Goal: Task Accomplishment & Management: Manage account settings

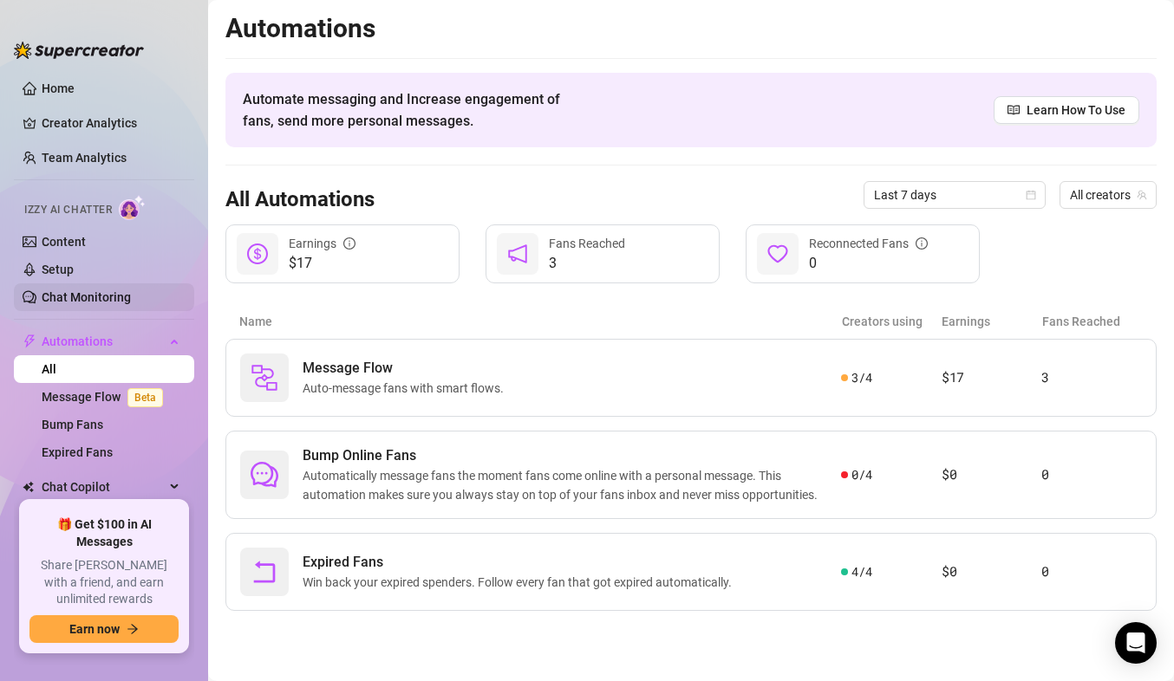
click at [88, 292] on link "Chat Monitoring" at bounding box center [86, 297] width 89 height 14
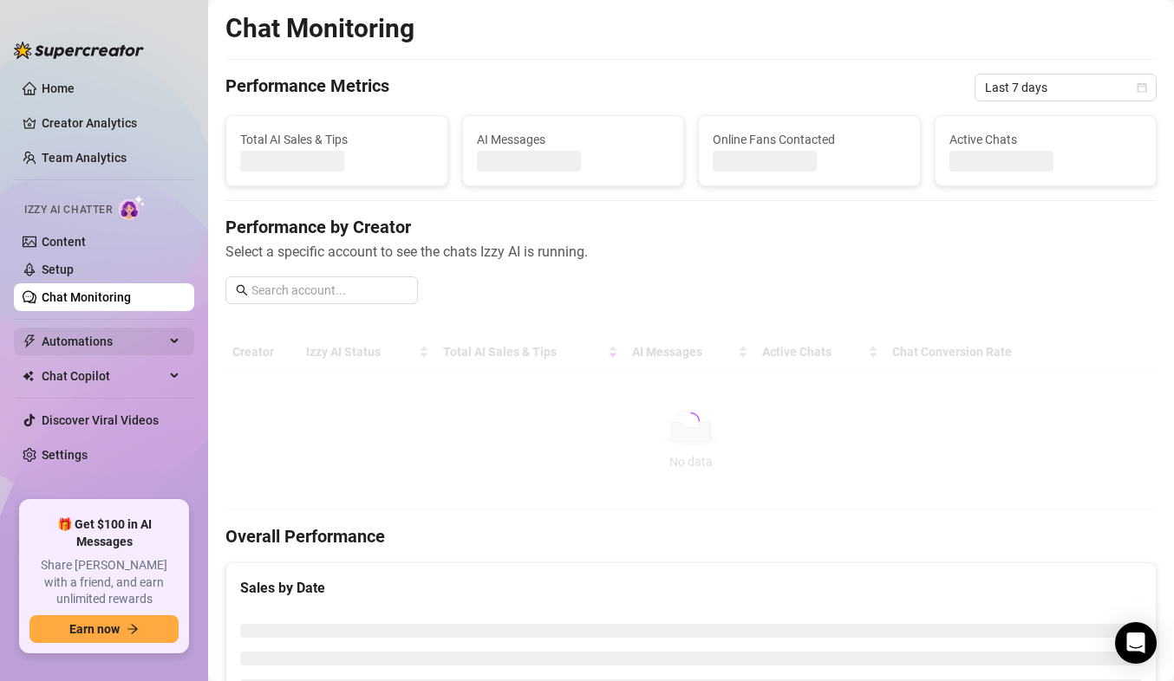
click at [84, 346] on span "Automations" at bounding box center [103, 342] width 123 height 28
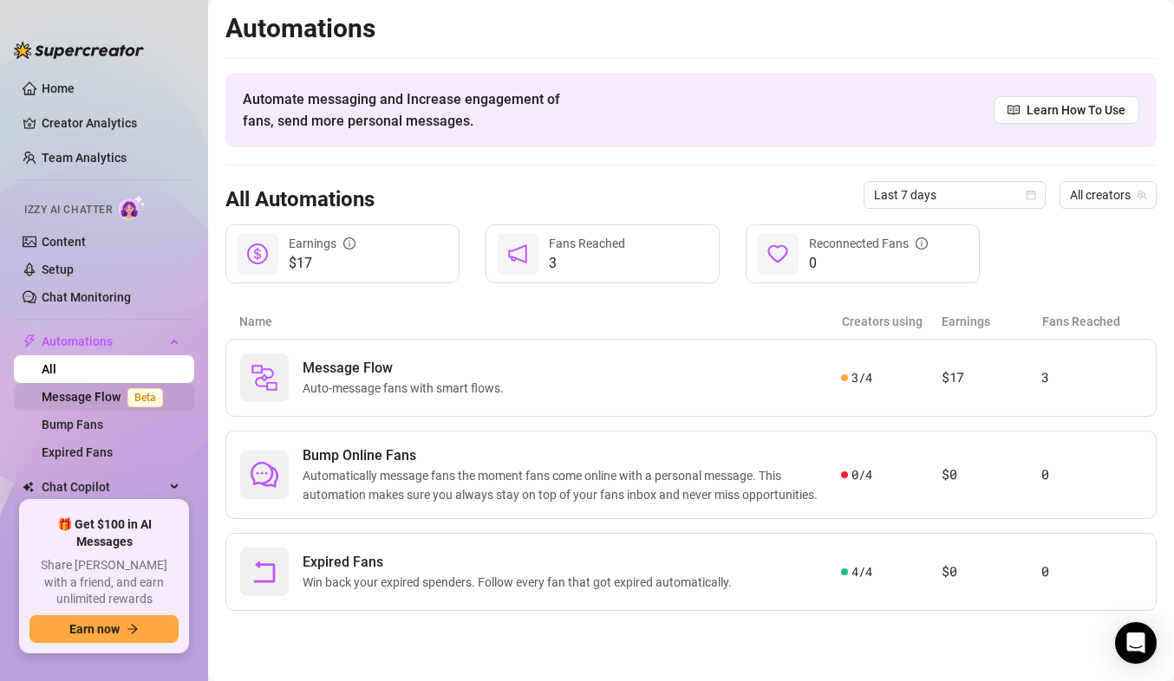
click at [94, 399] on link "Message Flow Beta" at bounding box center [106, 397] width 128 height 14
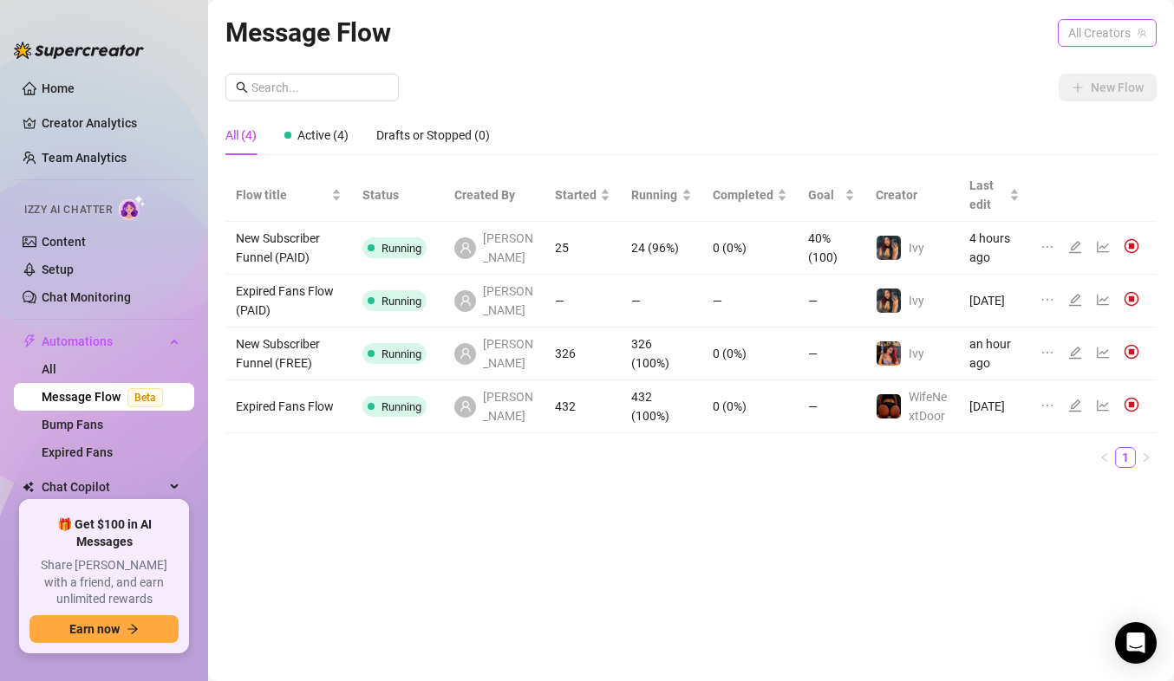
click at [1091, 45] on span "All Creators" at bounding box center [1107, 33] width 78 height 26
click at [1075, 34] on span "All Creators" at bounding box center [1107, 33] width 78 height 26
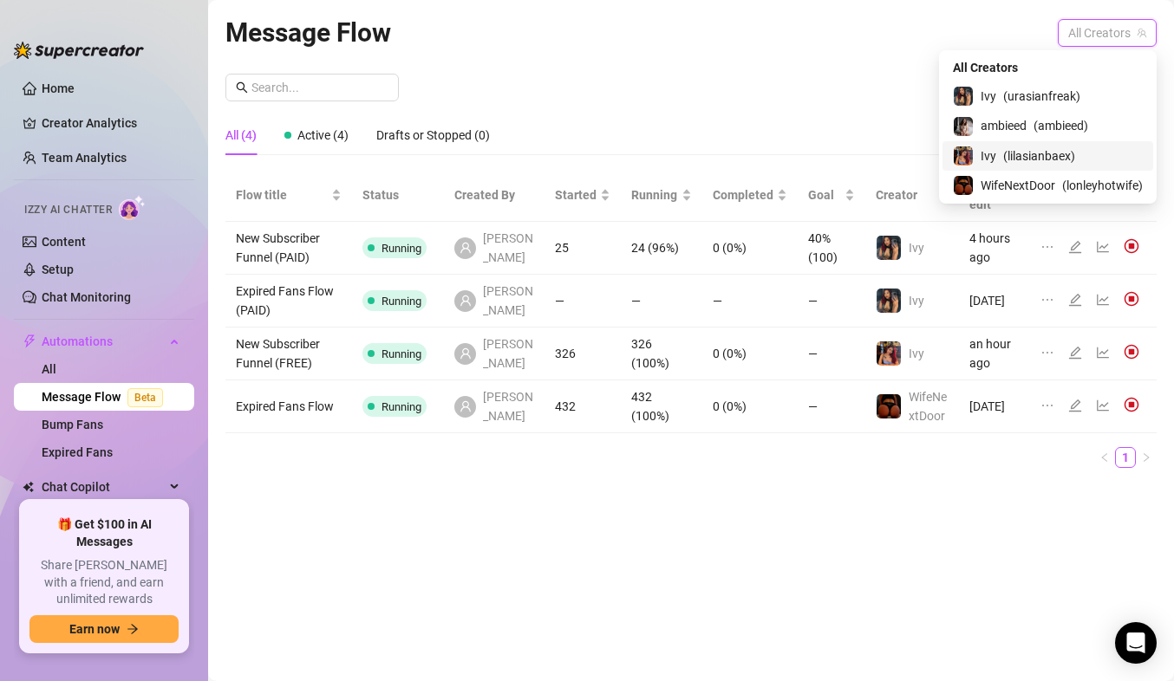
click at [1019, 157] on span "( lilasianbaex )" at bounding box center [1039, 156] width 72 height 19
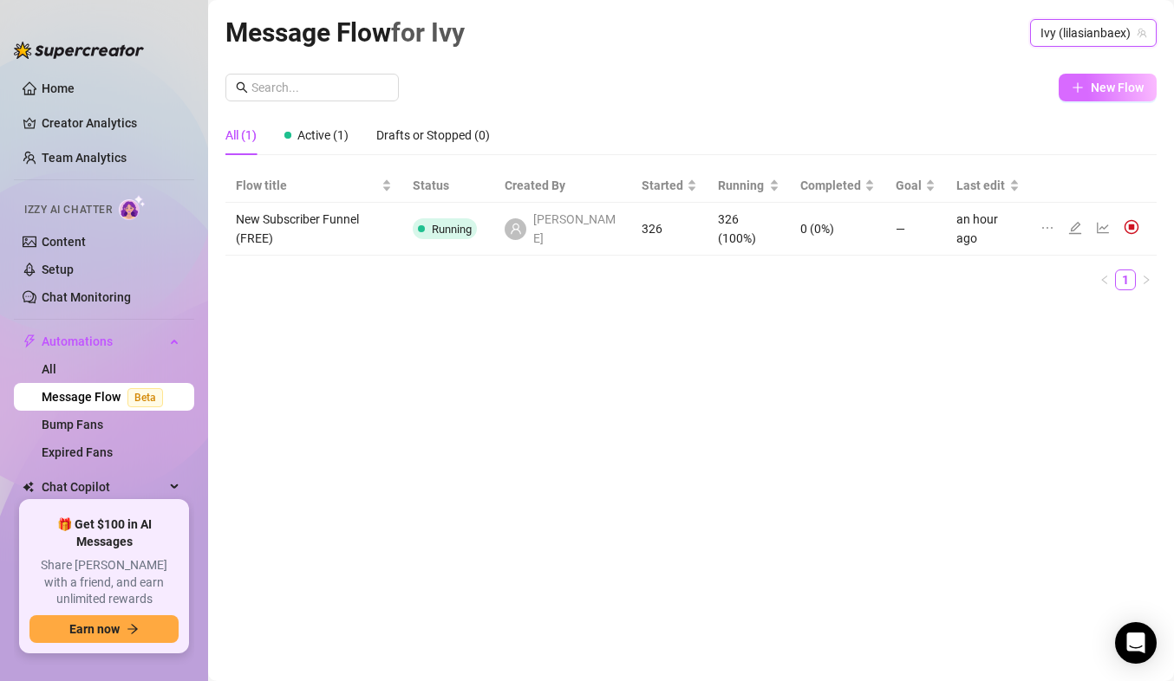
click at [1091, 84] on span "New Flow" at bounding box center [1117, 88] width 53 height 14
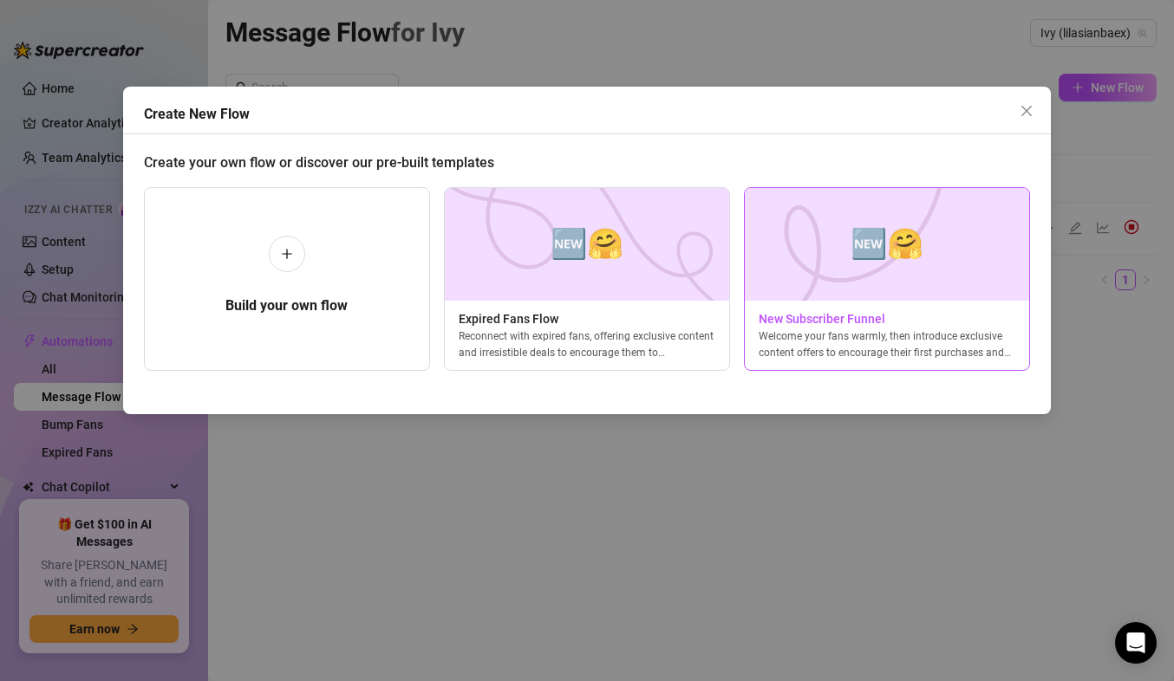
scroll to position [0, 7]
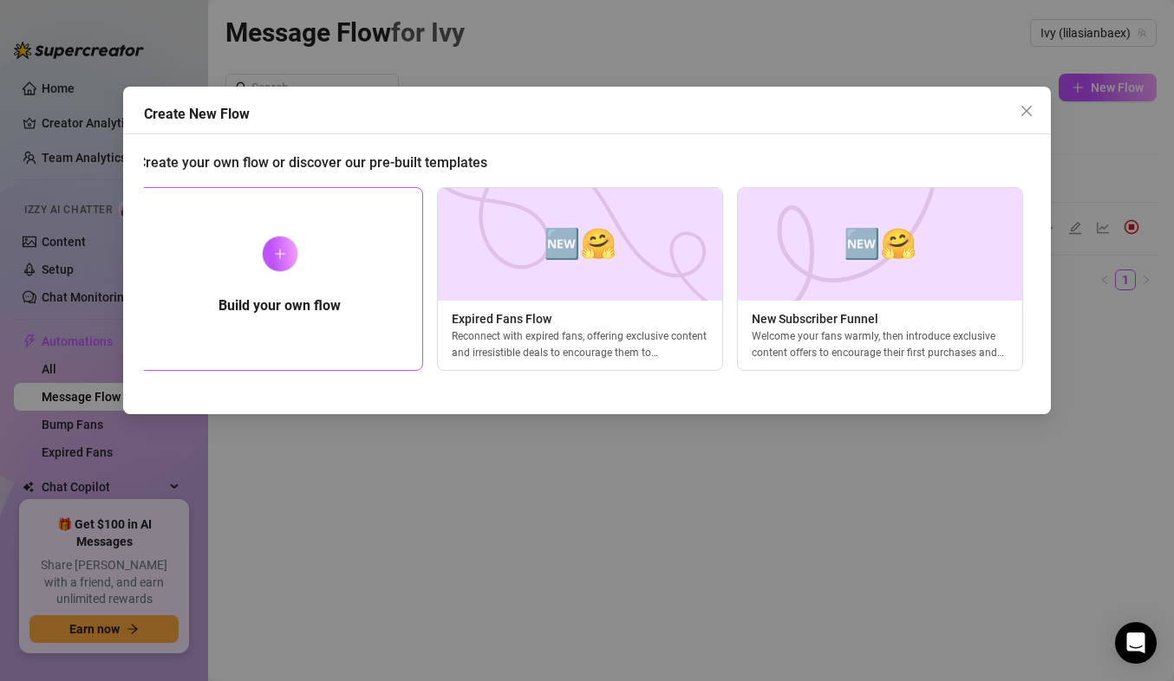
click at [289, 260] on div at bounding box center [280, 254] width 36 height 36
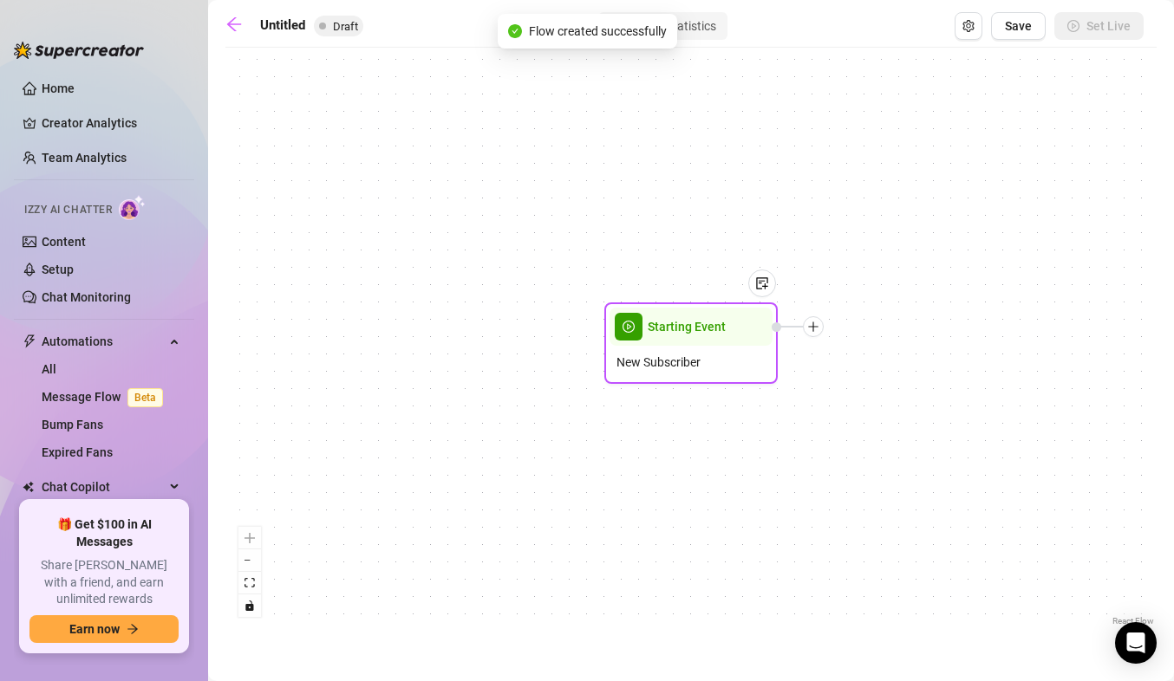
click at [695, 330] on span "Starting Event" at bounding box center [687, 326] width 78 height 19
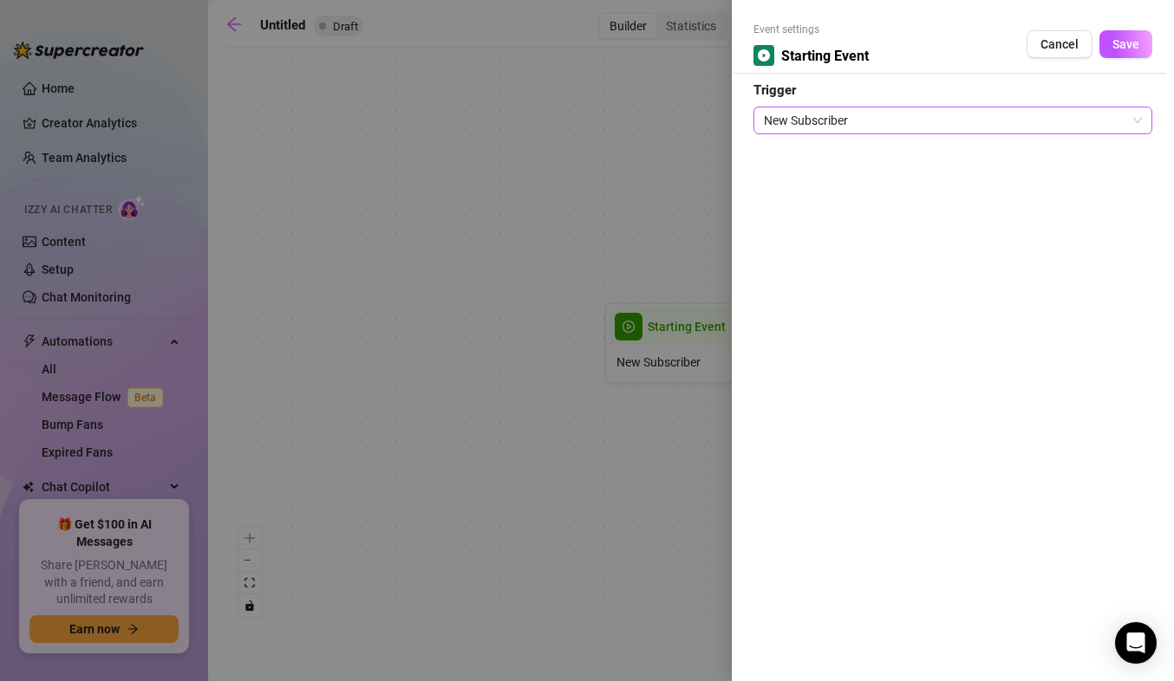
click at [851, 117] on span "New Subscriber" at bounding box center [953, 120] width 378 height 26
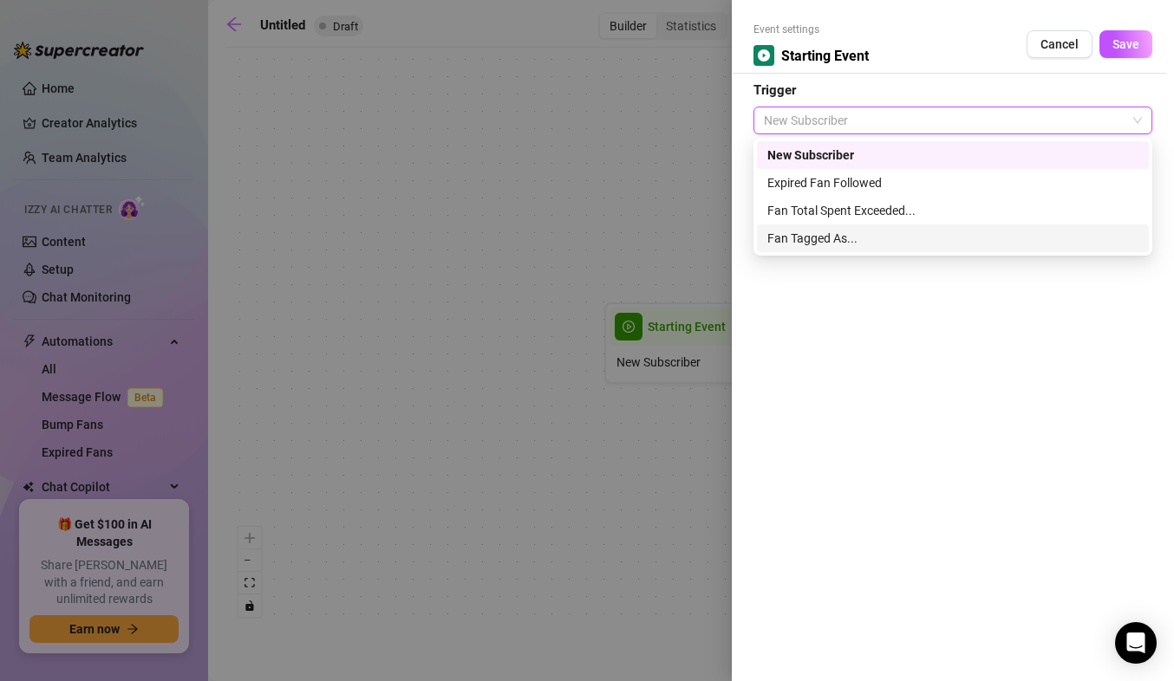
click at [823, 239] on div "Fan Tagged As..." at bounding box center [952, 238] width 371 height 19
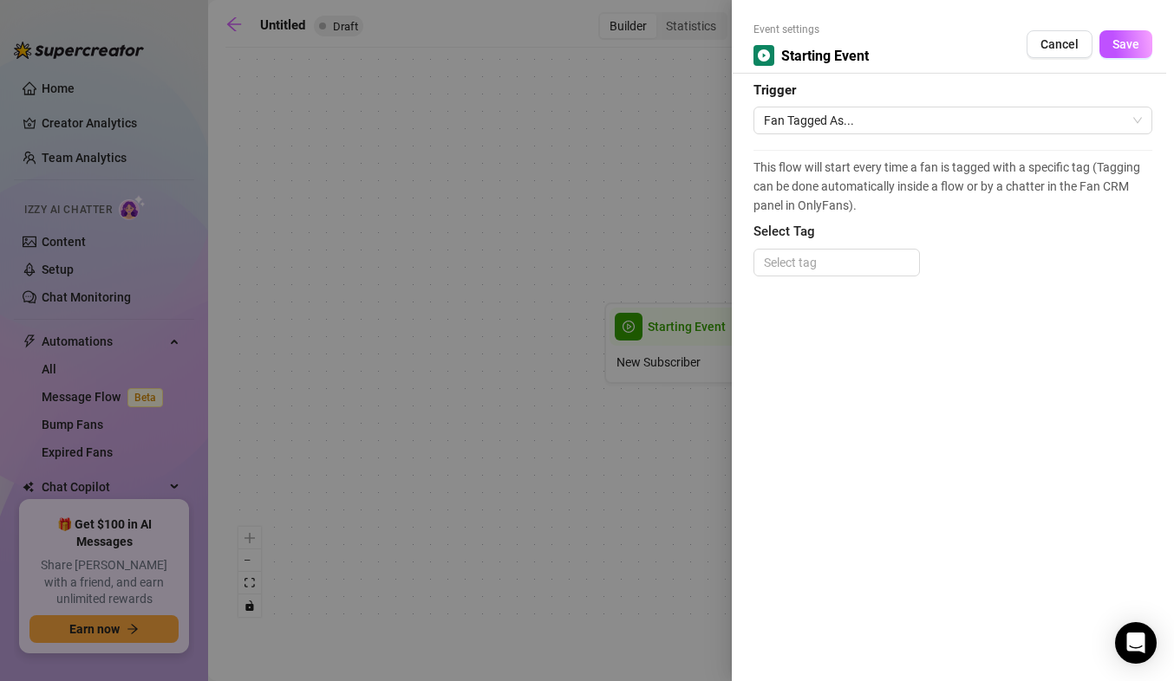
click at [674, 200] on div at bounding box center [587, 340] width 1174 height 681
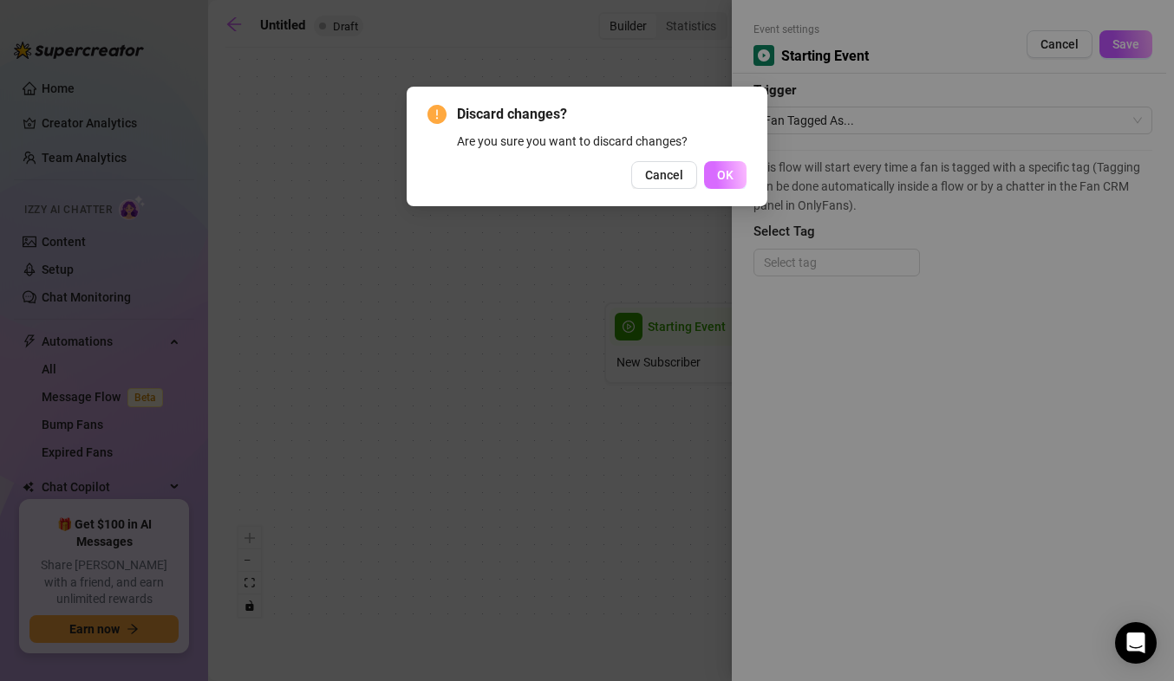
click at [731, 173] on span "OK" at bounding box center [725, 175] width 16 height 14
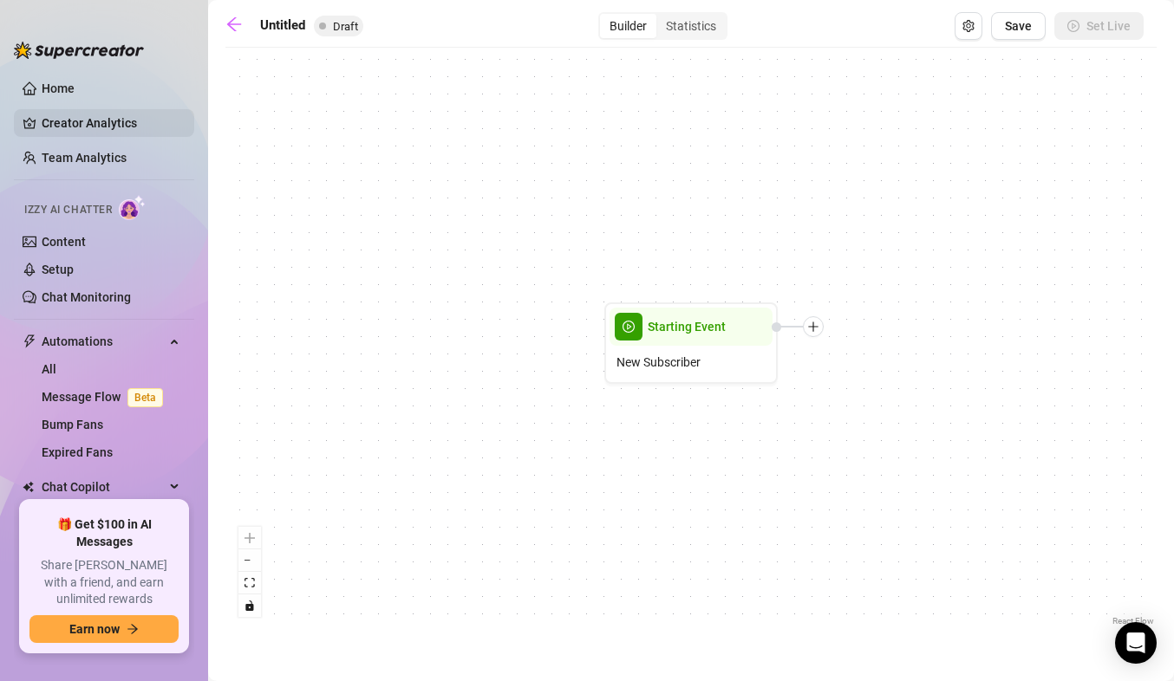
click at [78, 132] on link "Creator Analytics" at bounding box center [111, 123] width 139 height 28
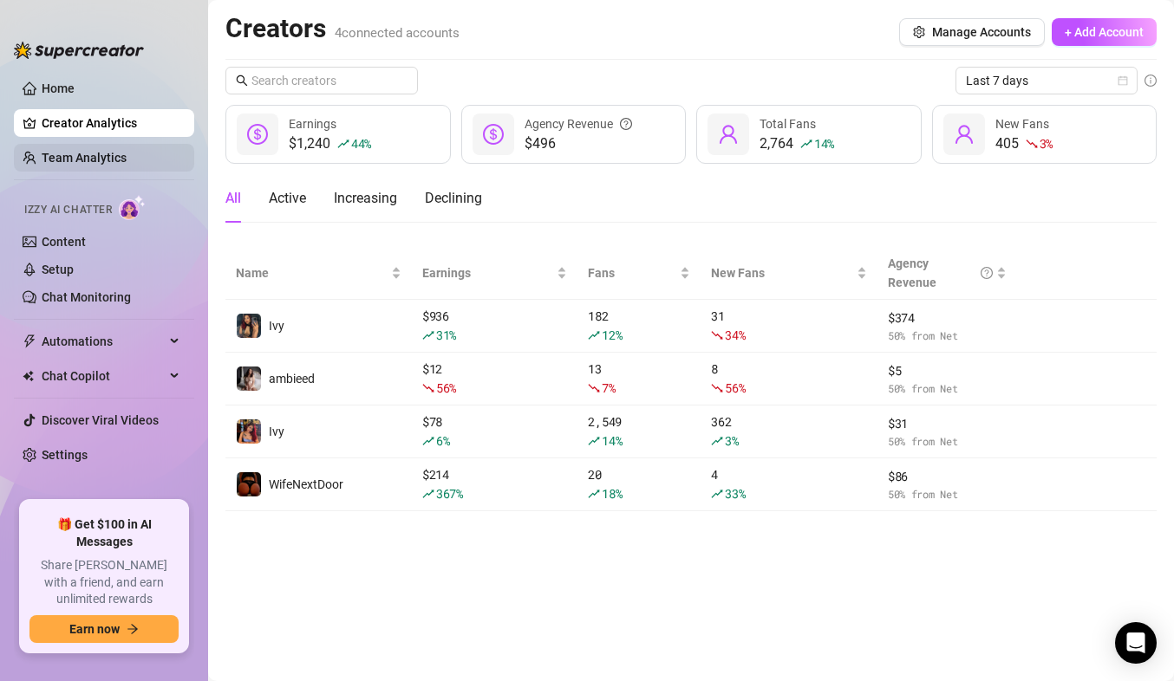
click at [127, 151] on link "Team Analytics" at bounding box center [84, 158] width 85 height 14
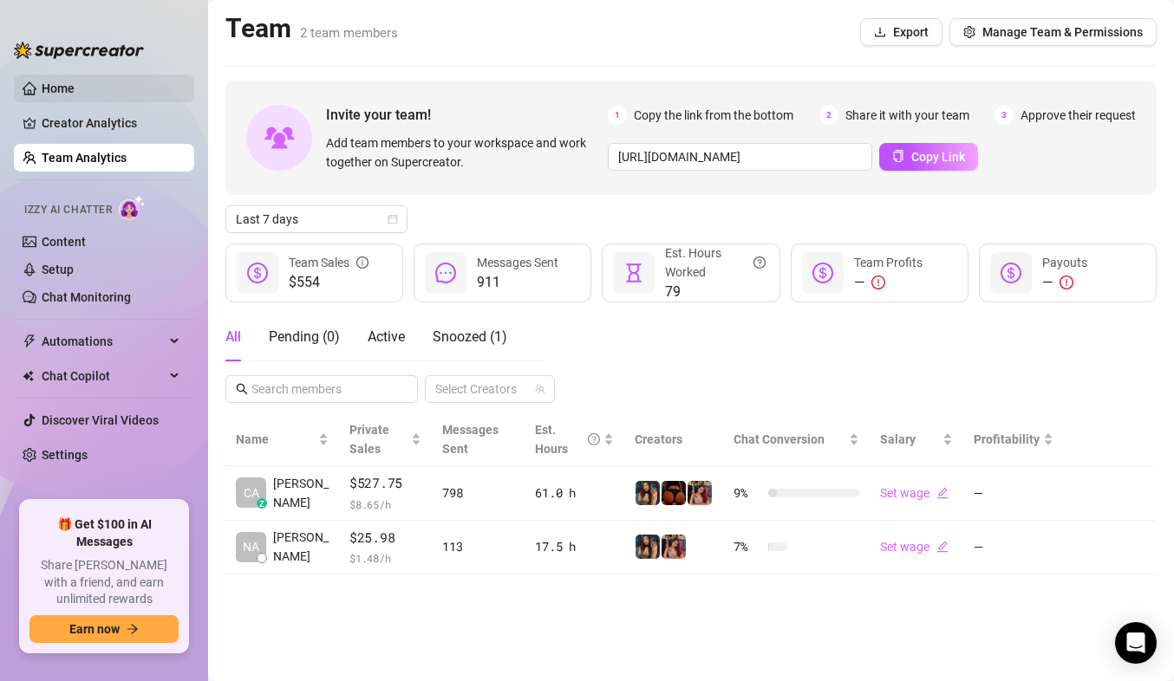
click at [75, 81] on link "Home" at bounding box center [58, 88] width 33 height 14
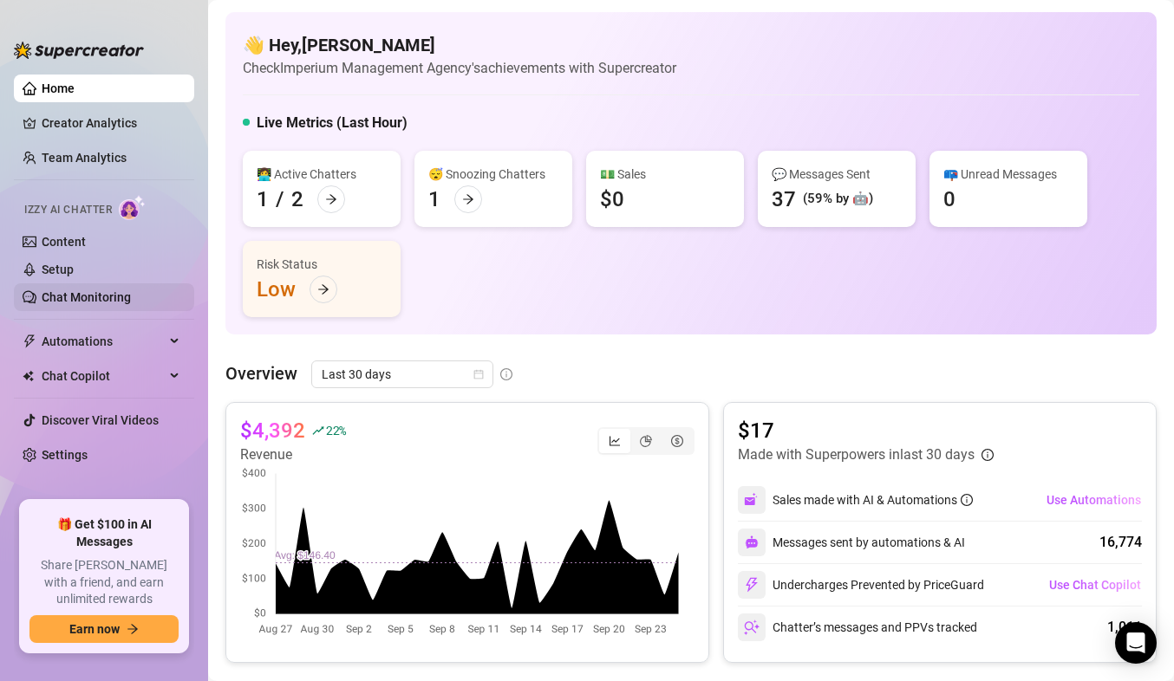
click at [99, 290] on link "Chat Monitoring" at bounding box center [86, 297] width 89 height 14
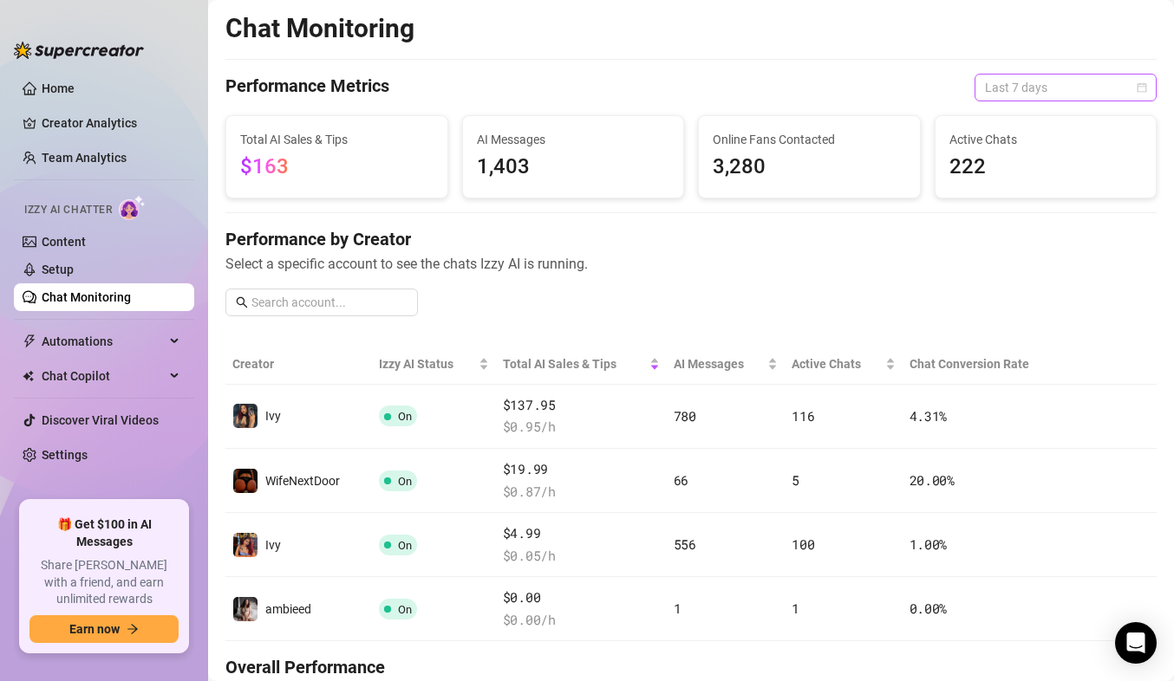
click at [1105, 88] on span "Last 7 days" at bounding box center [1065, 88] width 161 height 26
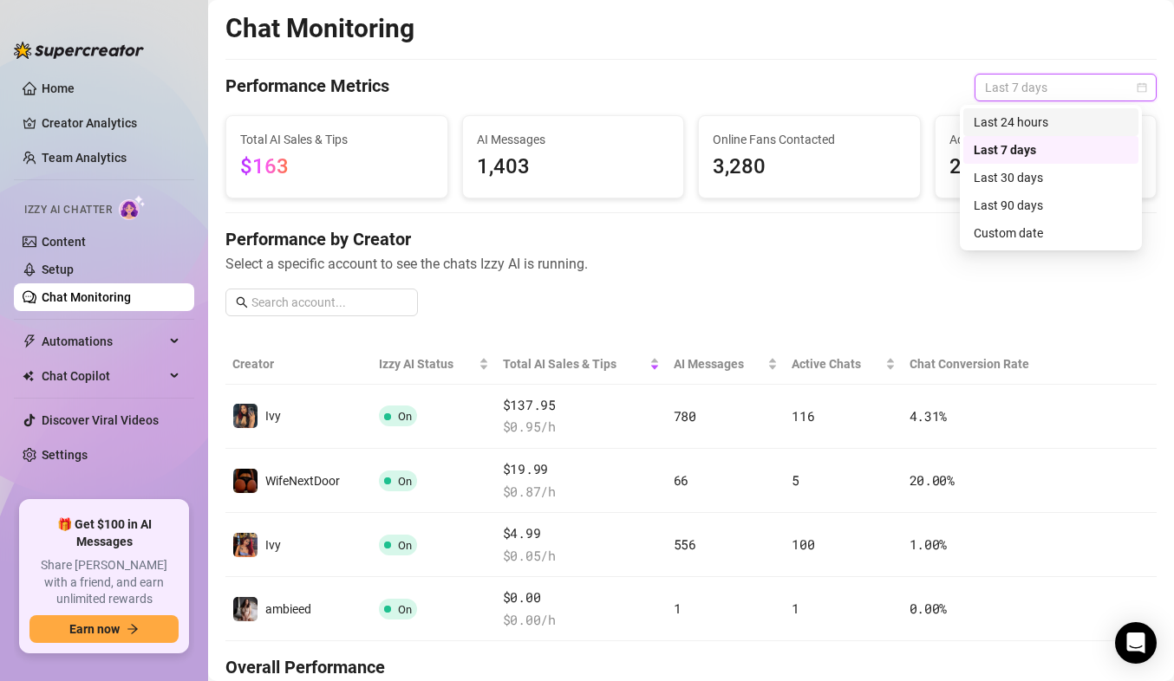
click at [1030, 121] on div "Last 24 hours" at bounding box center [1050, 122] width 154 height 19
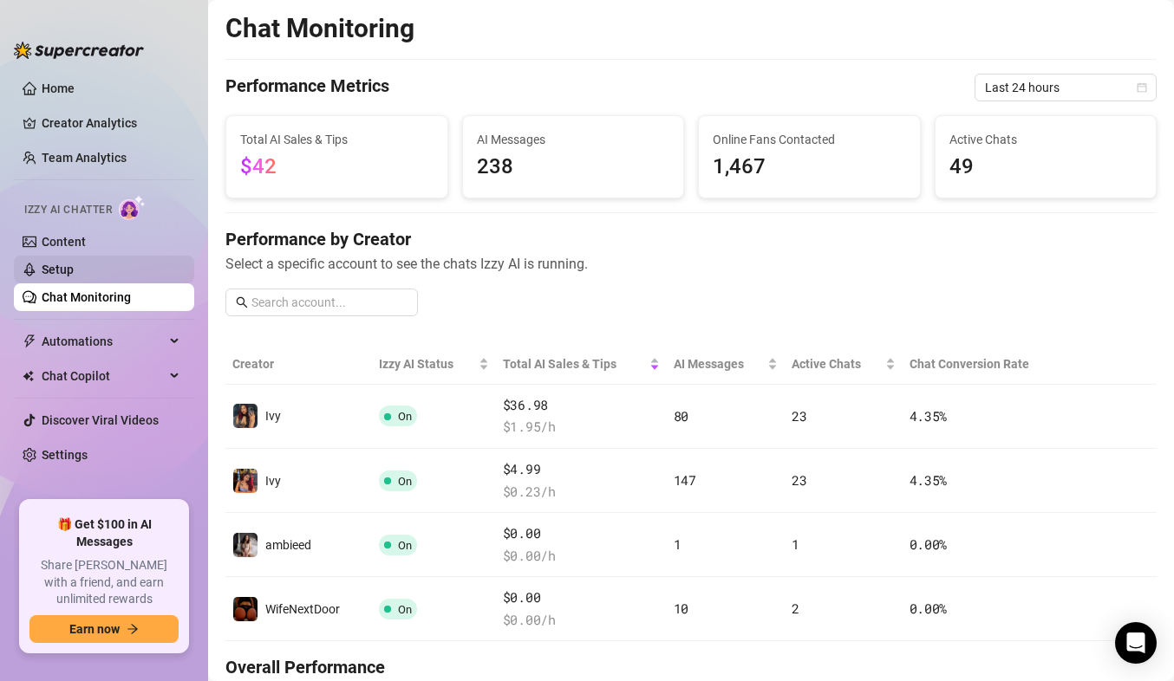
click at [74, 269] on link "Setup" at bounding box center [58, 270] width 32 height 14
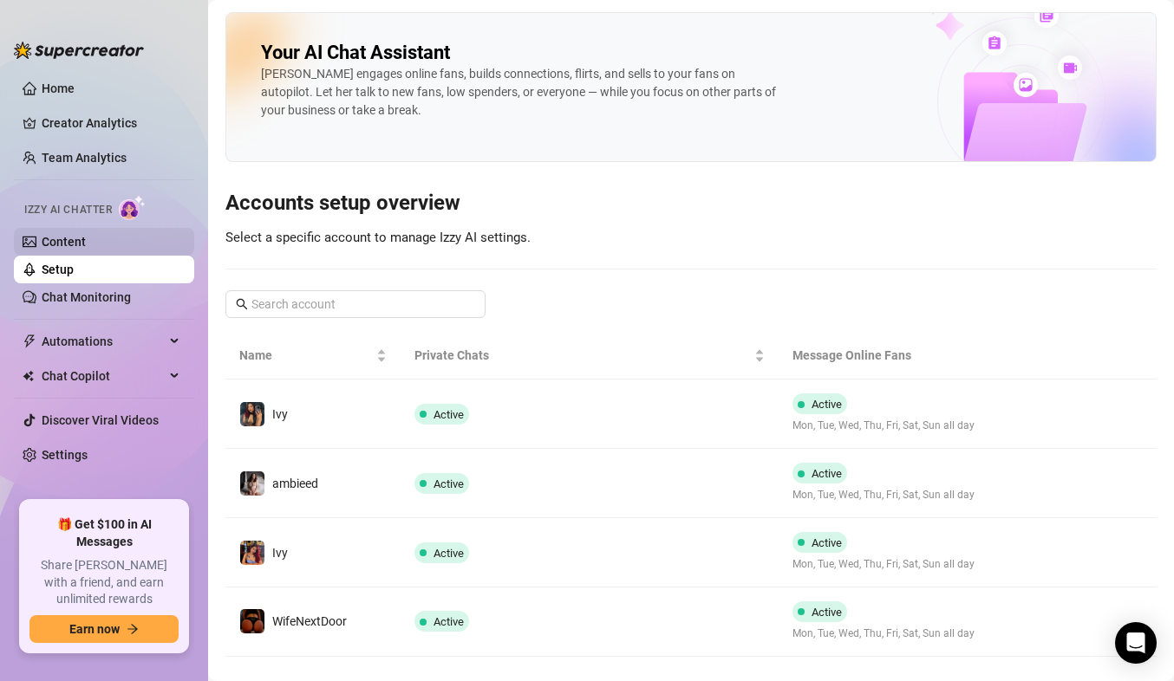
click at [86, 238] on link "Content" at bounding box center [64, 242] width 44 height 14
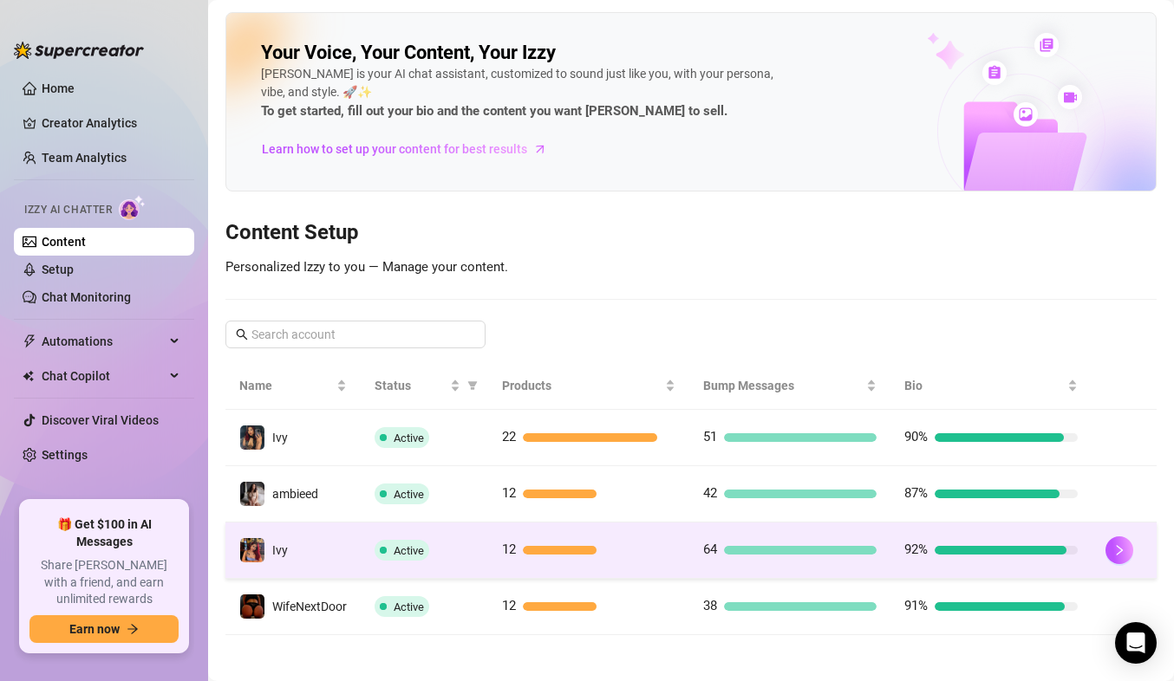
click at [344, 551] on td "Ivy" at bounding box center [292, 551] width 135 height 56
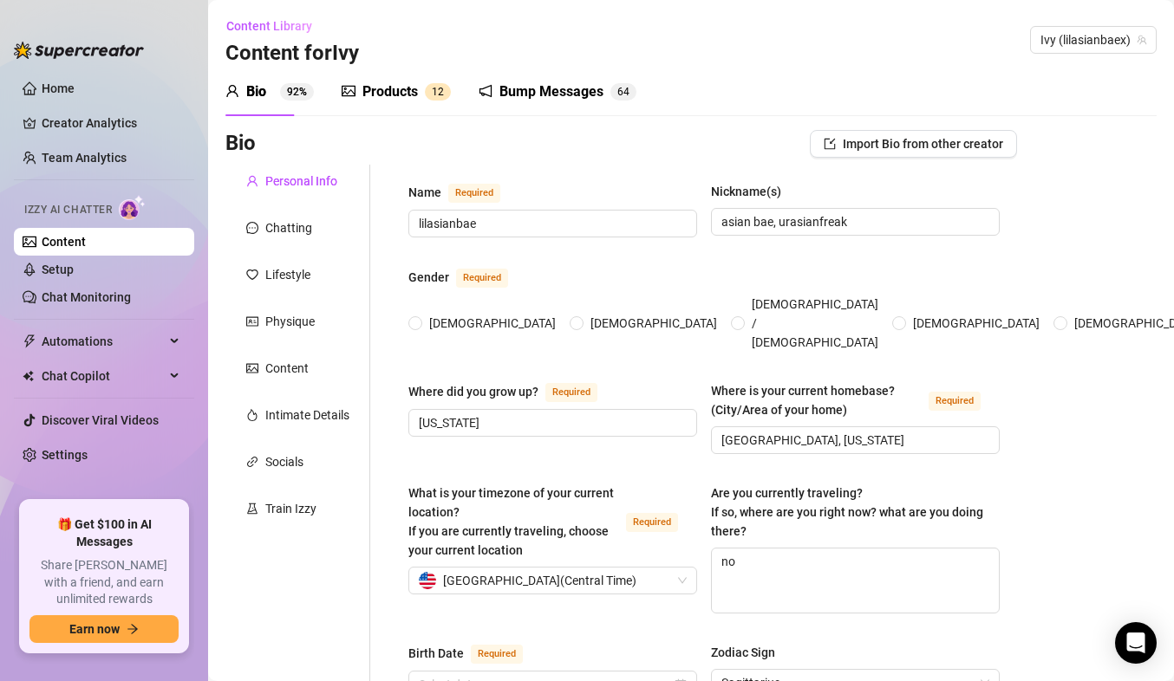
radio input "true"
type input "[DATE]"
click at [108, 373] on span "Chat Copilot" at bounding box center [103, 376] width 123 height 28
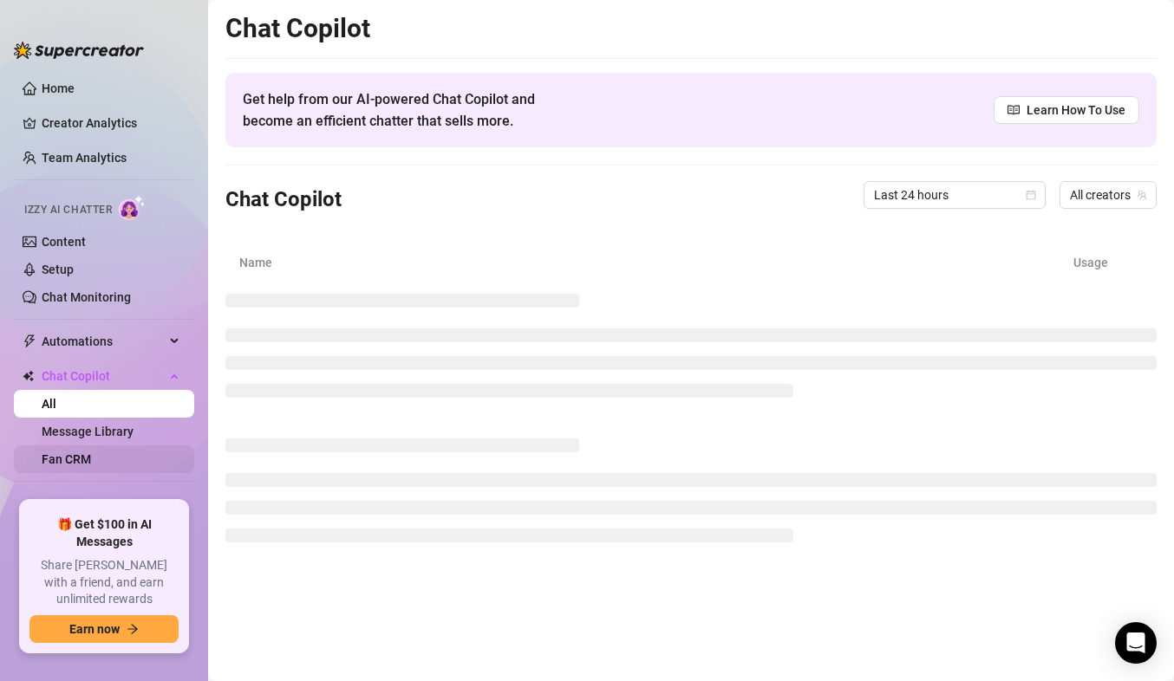
click at [79, 466] on link "Fan CRM" at bounding box center [66, 460] width 49 height 14
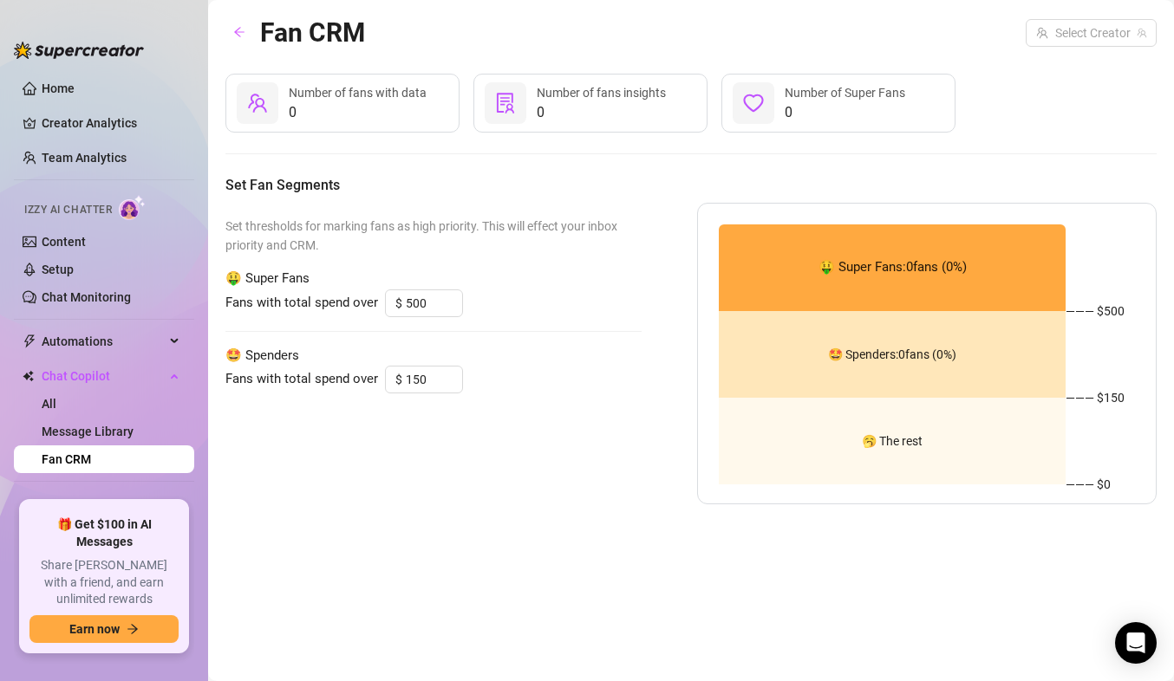
type input "1000"
type input "100"
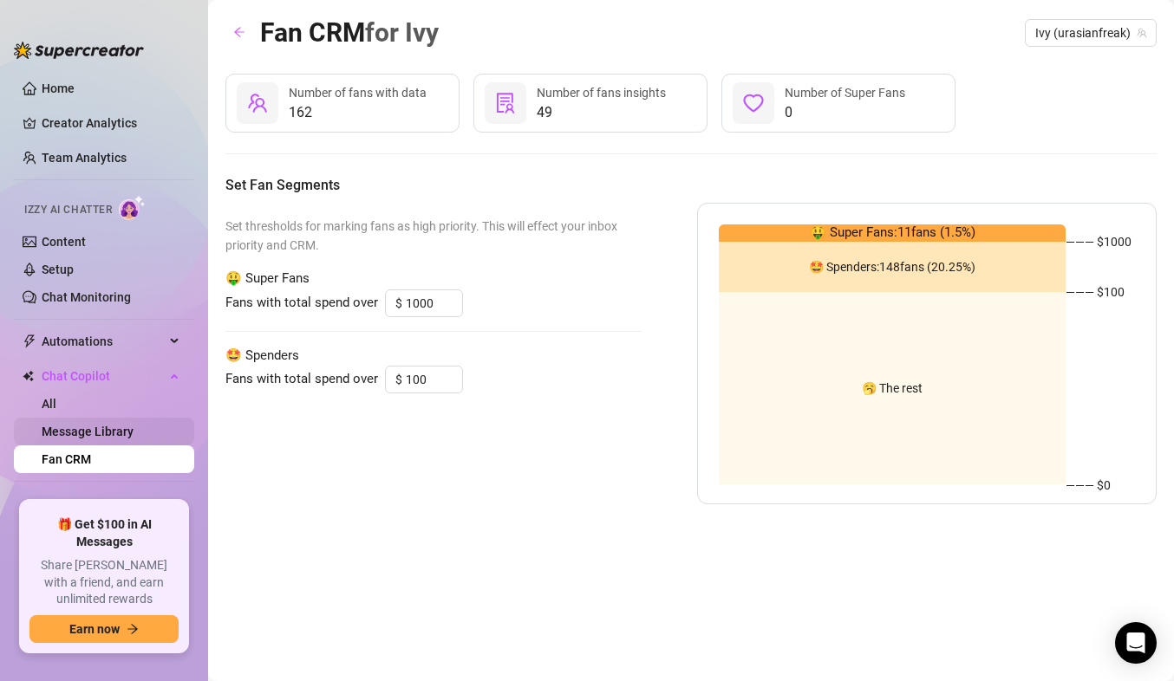
scroll to position [49, 0]
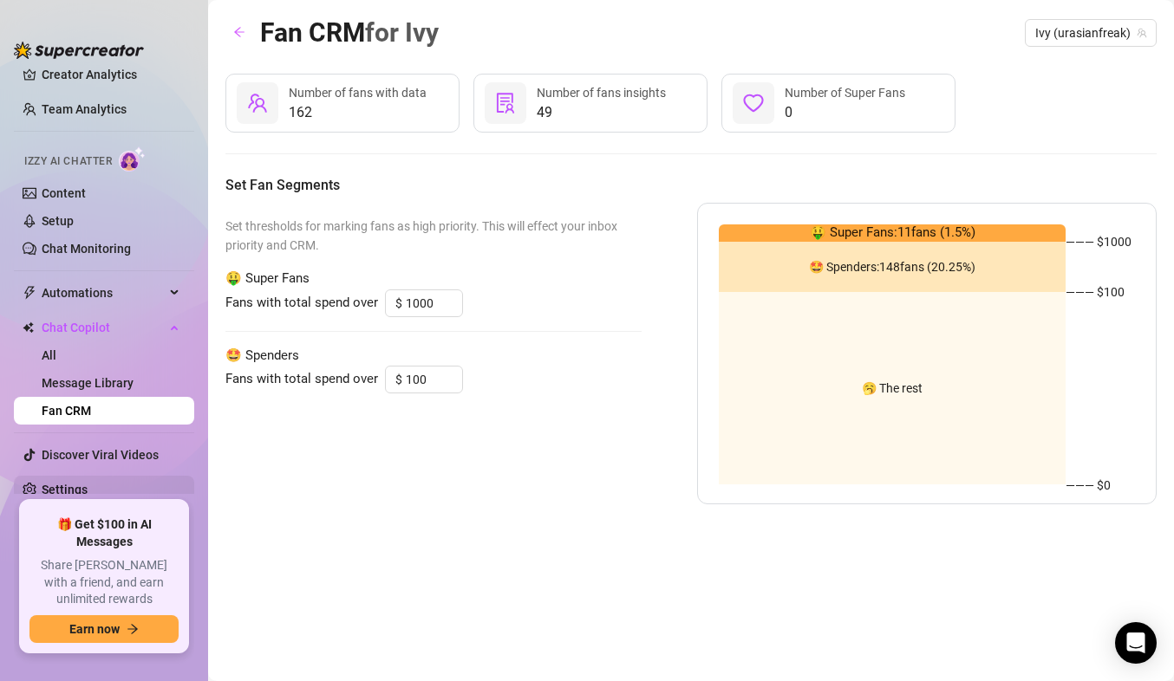
click at [76, 483] on link "Settings" at bounding box center [65, 490] width 46 height 14
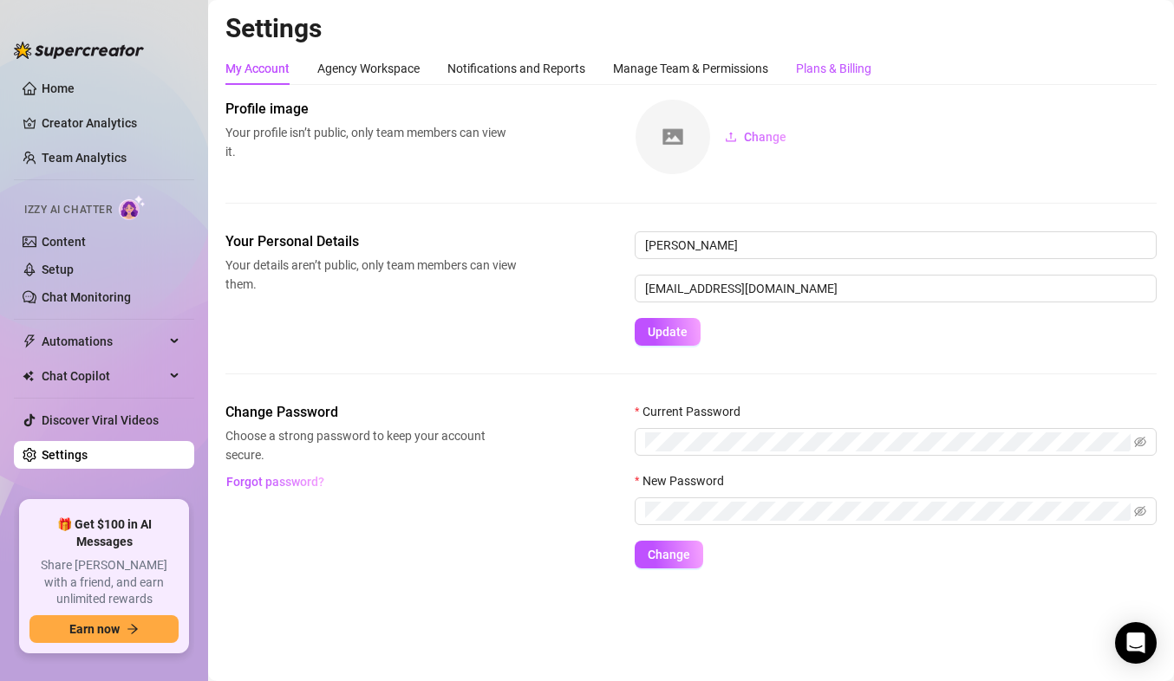
click at [834, 75] on div "Plans & Billing" at bounding box center [833, 68] width 75 height 19
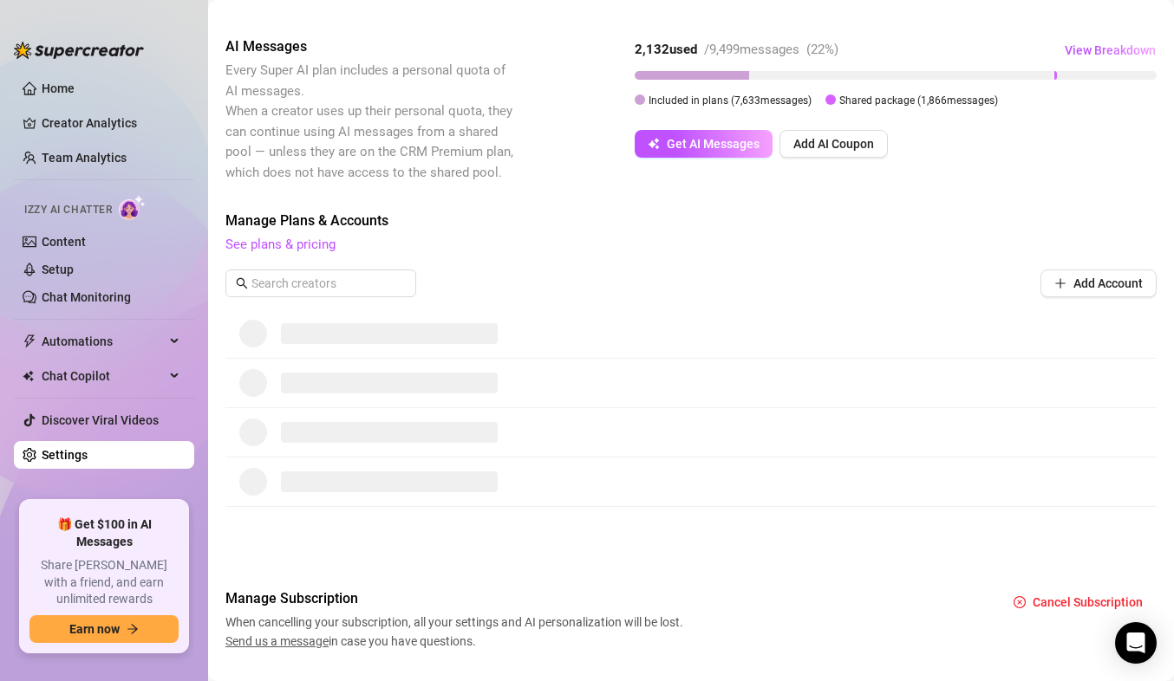
scroll to position [330, 0]
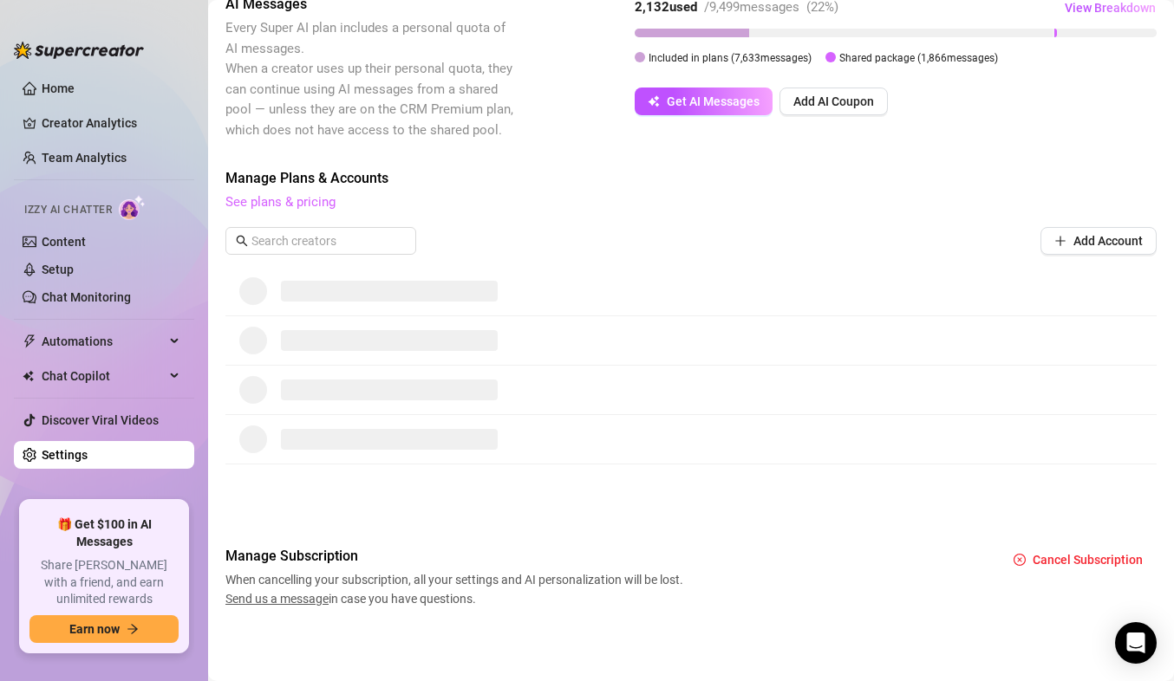
click at [314, 203] on link "See plans & pricing" at bounding box center [280, 202] width 110 height 16
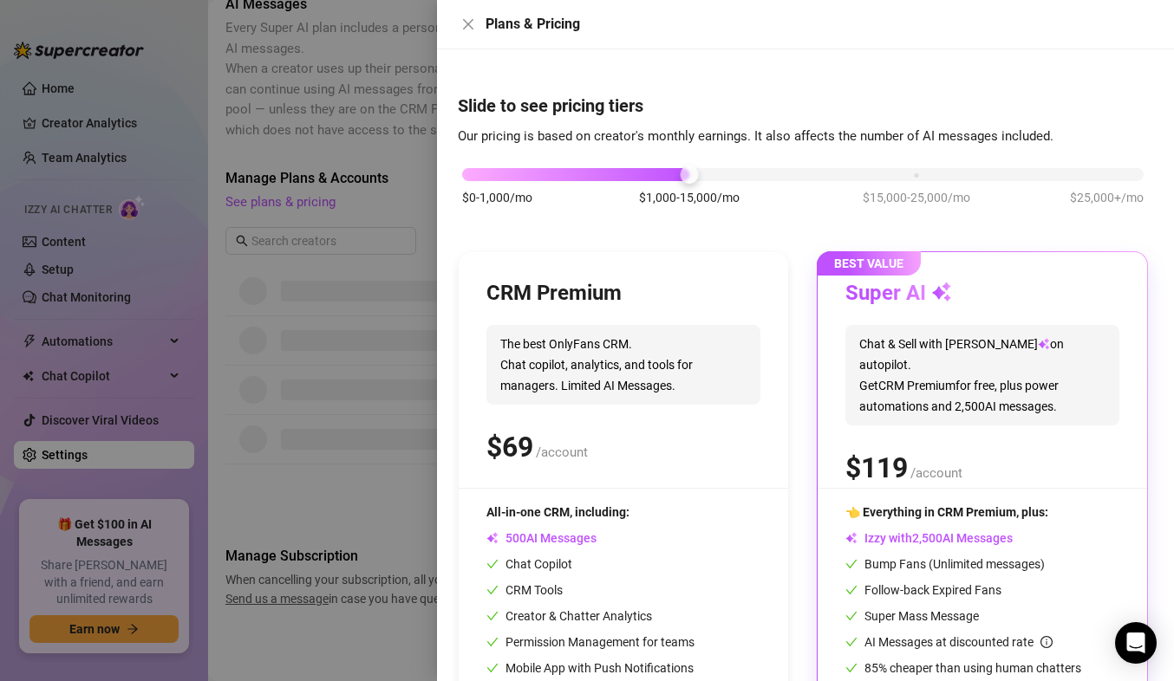
scroll to position [87, 0]
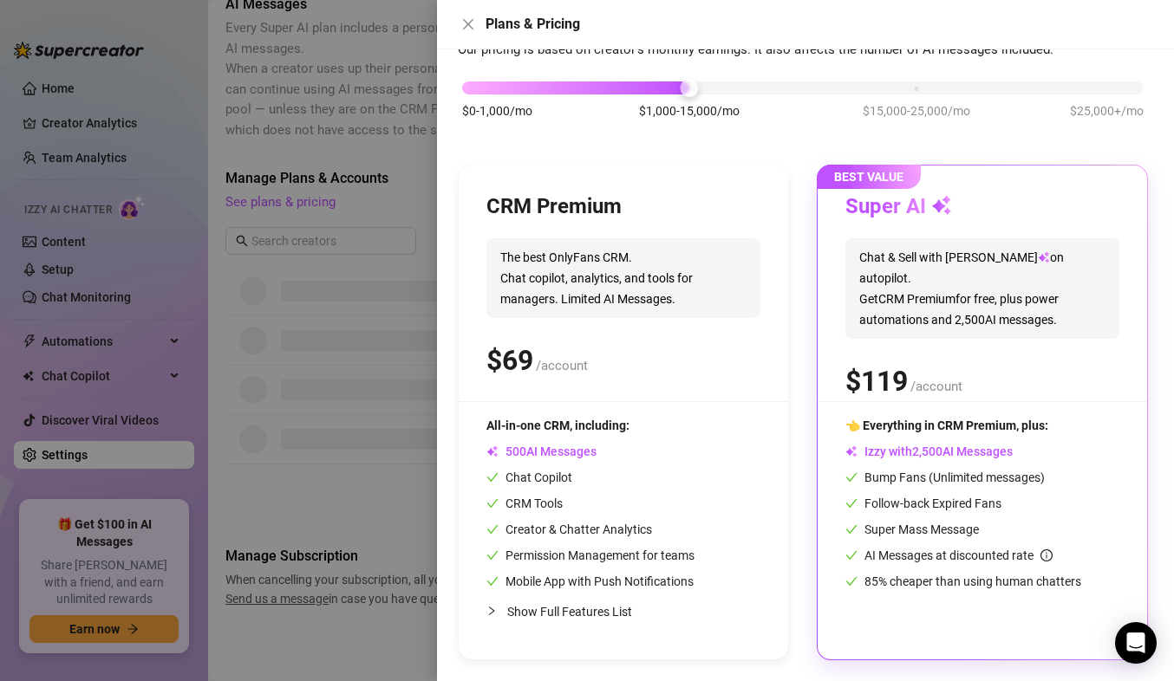
click at [387, 196] on div at bounding box center [587, 340] width 1174 height 681
